Goal: Check status: Check status

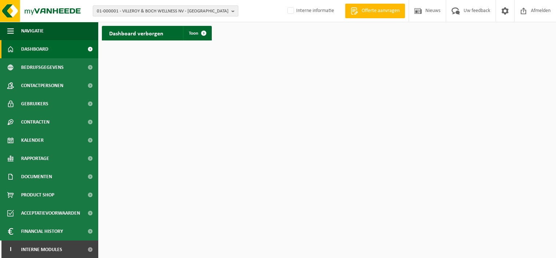
click at [233, 13] on b "button" at bounding box center [234, 11] width 7 height 10
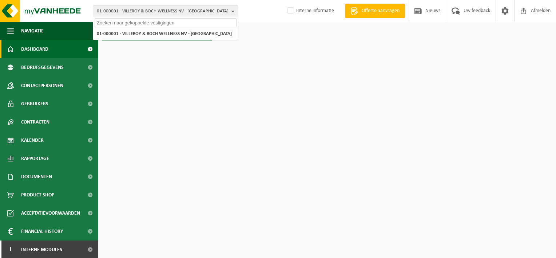
click at [135, 25] on input "text" at bounding box center [166, 22] width 142 height 9
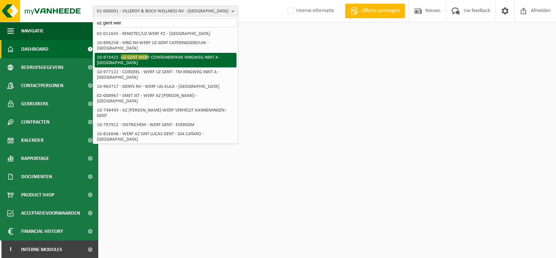
type input "uz gent wer"
click at [148, 54] on span "UZ GENT WER" at bounding box center [134, 56] width 27 height 5
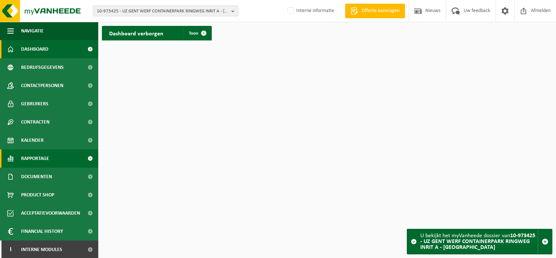
click at [47, 158] on span "Rapportage" at bounding box center [35, 158] width 28 height 18
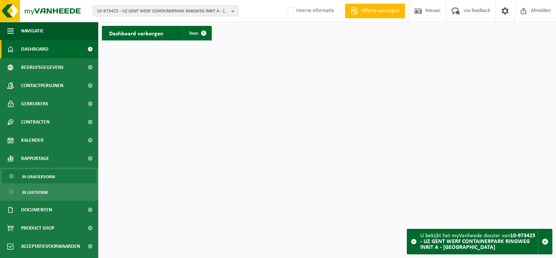
click at [56, 172] on link "In grafiekvorm" at bounding box center [49, 176] width 95 height 14
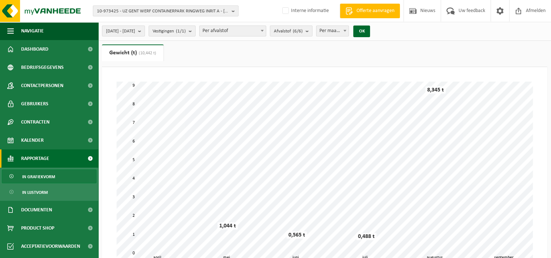
click at [349, 29] on span "Per maand" at bounding box center [332, 31] width 32 height 10
click at [135, 31] on span "2025-04-01 - 2025-09-16" at bounding box center [120, 31] width 29 height 11
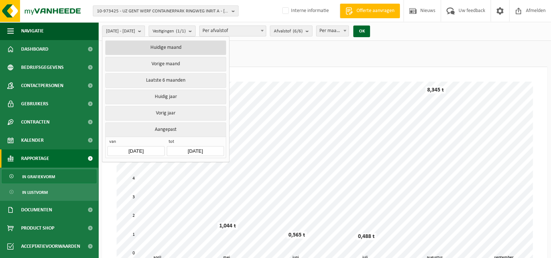
click at [189, 51] on button "Huidige maand" at bounding box center [165, 47] width 120 height 15
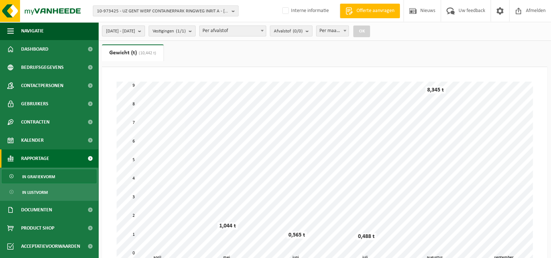
click at [144, 36] on b "submit" at bounding box center [141, 31] width 7 height 10
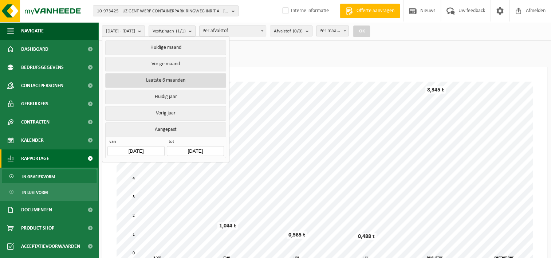
click at [196, 79] on button "Laatste 6 maanden" at bounding box center [165, 80] width 120 height 15
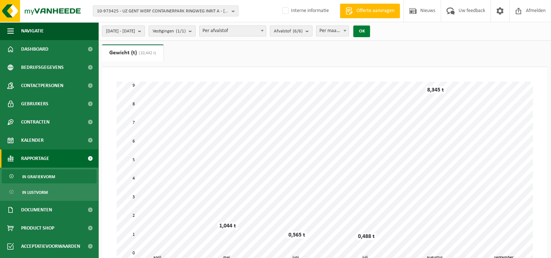
click at [370, 33] on button "OK" at bounding box center [361, 31] width 17 height 12
